Goal: Task Accomplishment & Management: Use online tool/utility

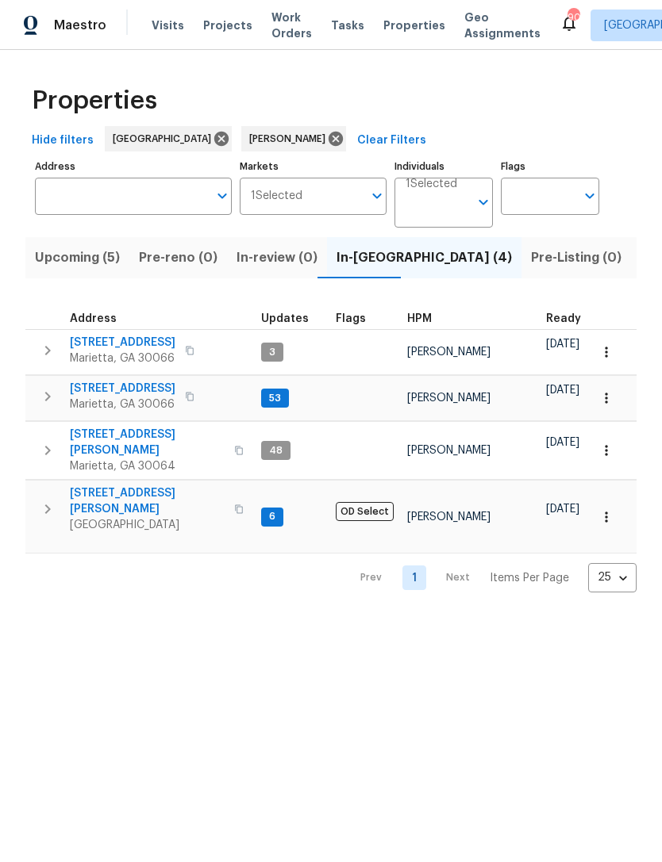
click at [121, 486] on span "314 Jackson St" at bounding box center [147, 502] width 155 height 32
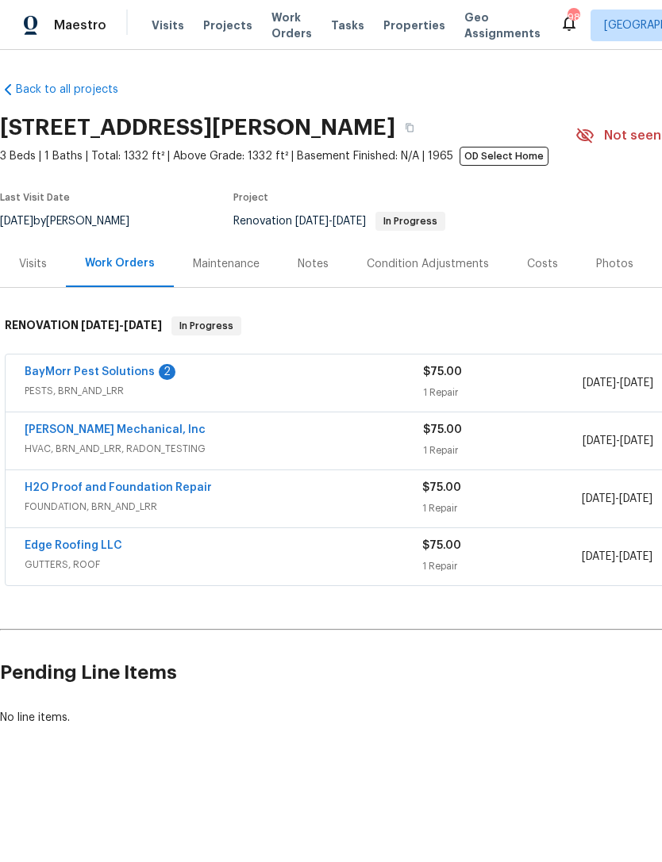
click at [44, 376] on link "BayMorr Pest Solutions" at bounding box center [90, 372] width 130 height 11
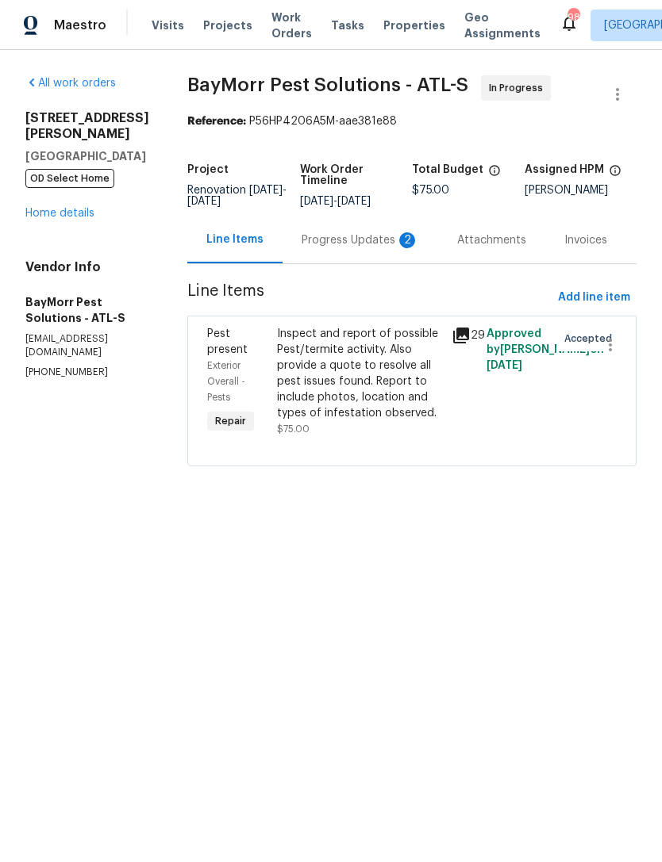
click at [464, 336] on icon at bounding box center [460, 335] width 19 height 19
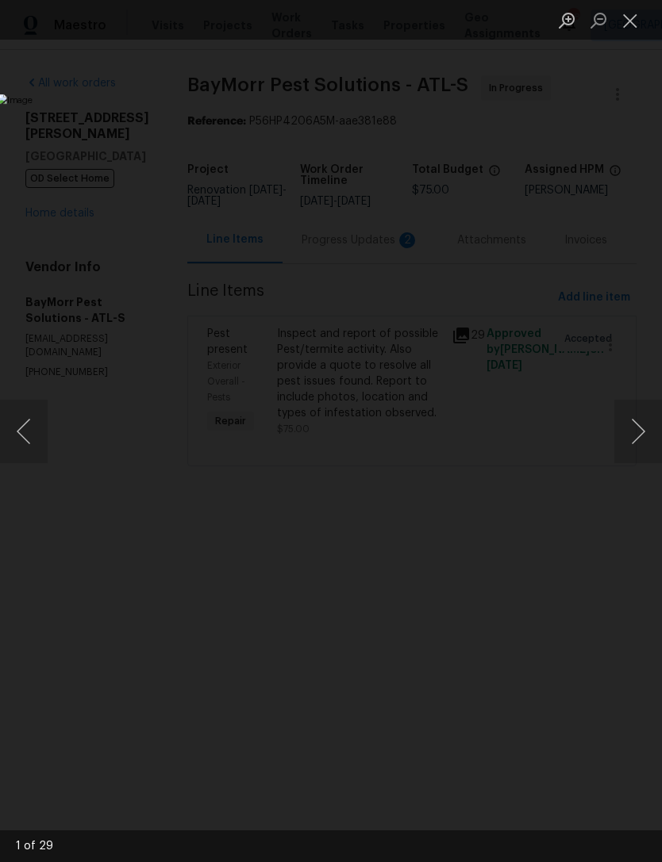
click at [632, 419] on button "Next image" at bounding box center [638, 431] width 48 height 63
click at [633, 430] on button "Next image" at bounding box center [638, 431] width 48 height 63
click at [630, 422] on button "Next image" at bounding box center [638, 431] width 48 height 63
click at [632, 414] on button "Next image" at bounding box center [638, 431] width 48 height 63
click at [632, 413] on button "Next image" at bounding box center [638, 431] width 48 height 63
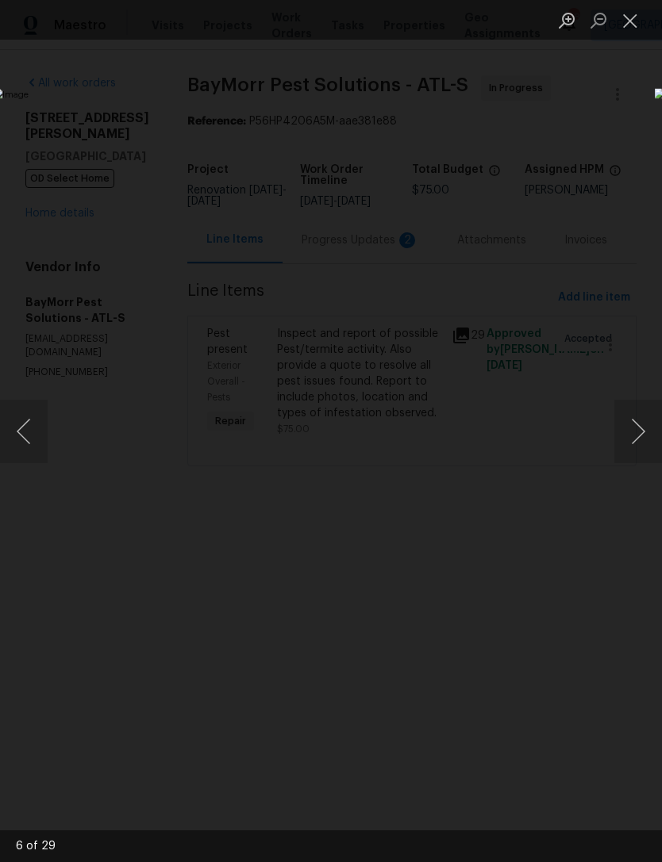
click at [632, 420] on button "Next image" at bounding box center [638, 431] width 48 height 63
click at [628, 421] on button "Next image" at bounding box center [638, 431] width 48 height 63
click at [632, 421] on button "Next image" at bounding box center [638, 431] width 48 height 63
click at [622, 421] on button "Next image" at bounding box center [638, 431] width 48 height 63
click at [626, 421] on button "Next image" at bounding box center [638, 431] width 48 height 63
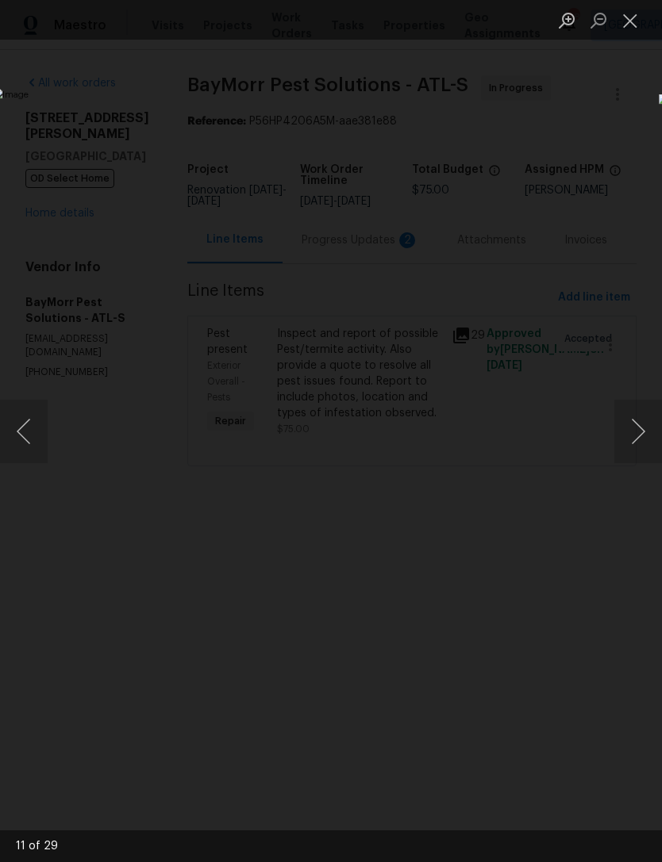
click at [628, 423] on button "Next image" at bounding box center [638, 431] width 48 height 63
click at [628, 421] on button "Next image" at bounding box center [638, 431] width 48 height 63
click at [621, 428] on button "Next image" at bounding box center [638, 431] width 48 height 63
click at [627, 423] on button "Next image" at bounding box center [638, 431] width 48 height 63
click at [631, 426] on button "Next image" at bounding box center [638, 431] width 48 height 63
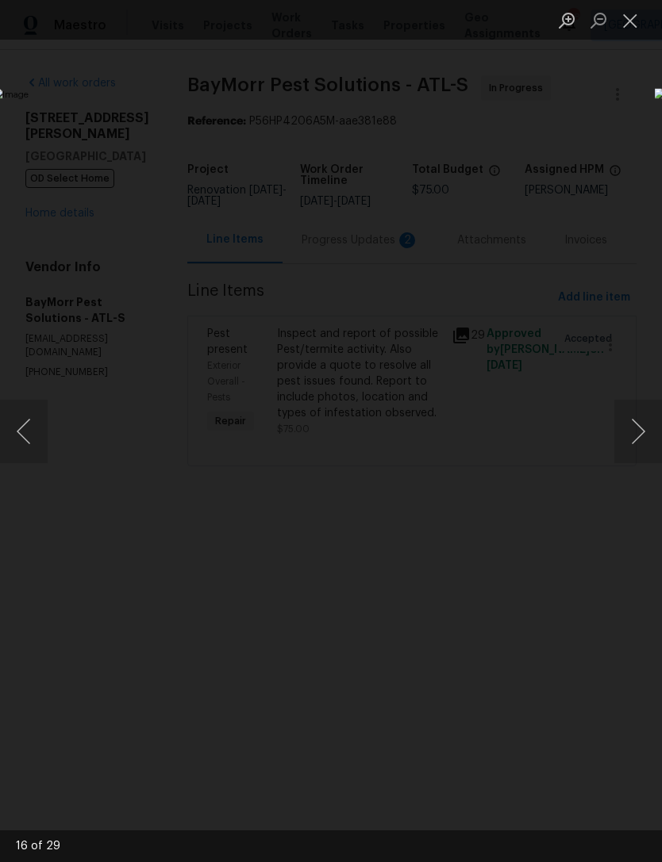
click at [632, 422] on button "Next image" at bounding box center [638, 431] width 48 height 63
click at [628, 423] on button "Next image" at bounding box center [638, 431] width 48 height 63
click at [632, 421] on button "Next image" at bounding box center [638, 431] width 48 height 63
click at [628, 428] on button "Next image" at bounding box center [638, 431] width 48 height 63
click at [624, 426] on button "Next image" at bounding box center [638, 431] width 48 height 63
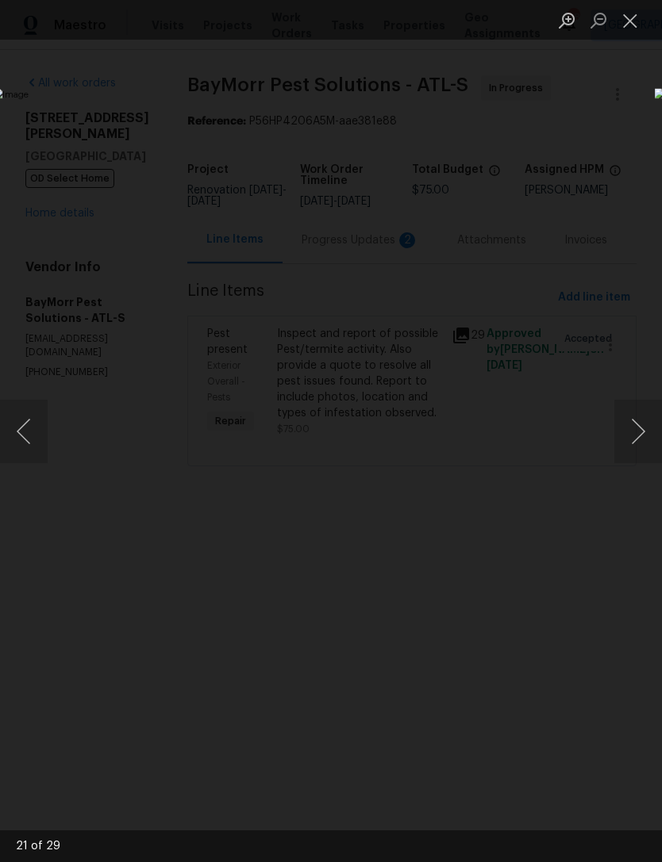
click at [630, 424] on button "Next image" at bounding box center [638, 431] width 48 height 63
click at [624, 424] on button "Next image" at bounding box center [638, 431] width 48 height 63
click at [631, 433] on button "Next image" at bounding box center [638, 431] width 48 height 63
click at [625, 433] on button "Next image" at bounding box center [638, 431] width 48 height 63
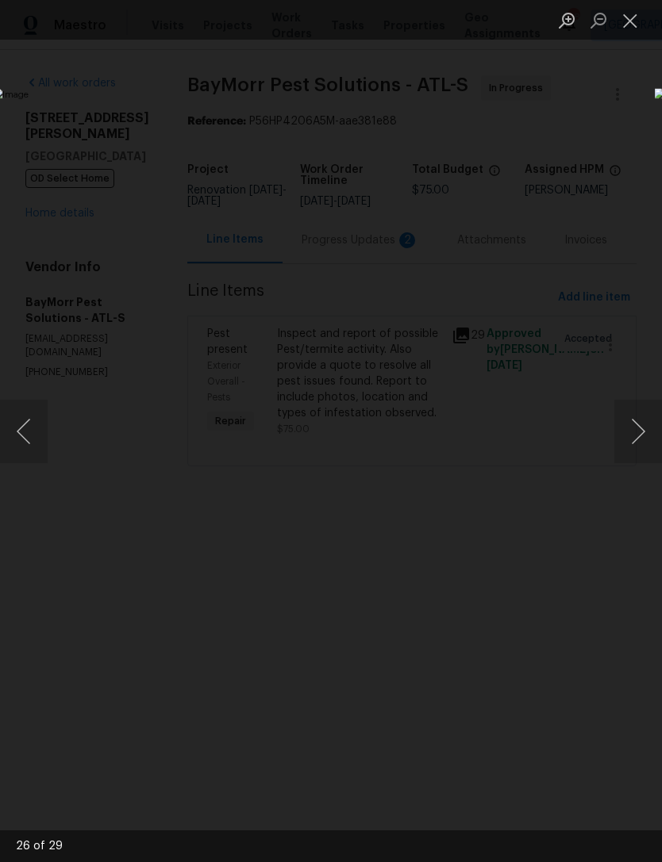
click at [632, 429] on button "Next image" at bounding box center [638, 431] width 48 height 63
click at [625, 434] on button "Next image" at bounding box center [638, 431] width 48 height 63
click at [629, 430] on button "Next image" at bounding box center [638, 431] width 48 height 63
click at [628, 430] on button "Next image" at bounding box center [638, 431] width 48 height 63
click at [625, 433] on button "Next image" at bounding box center [638, 431] width 48 height 63
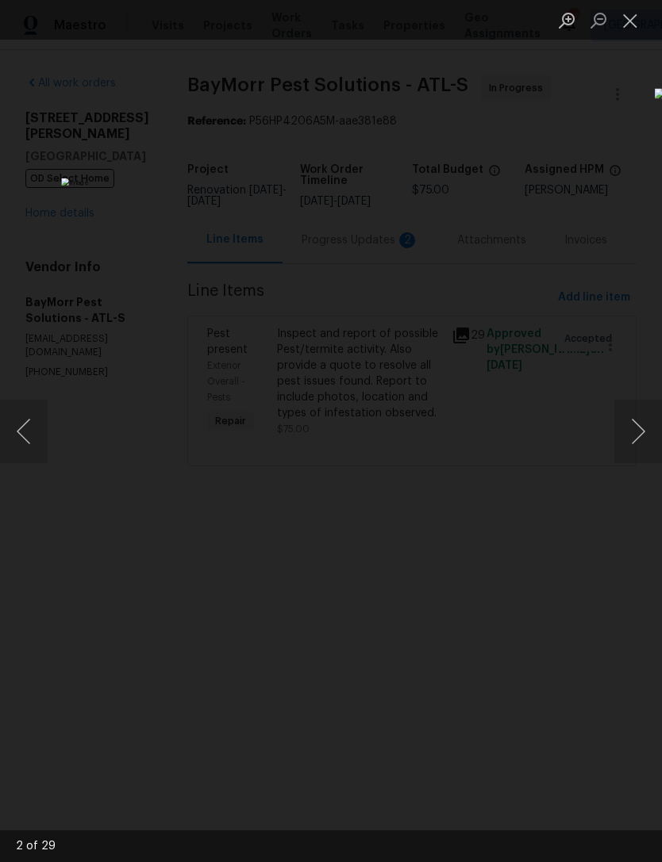
click at [631, 429] on button "Next image" at bounding box center [638, 431] width 48 height 63
click at [643, 30] on button "Close lightbox" at bounding box center [630, 20] width 32 height 28
